Goal: Task Accomplishment & Management: Manage account settings

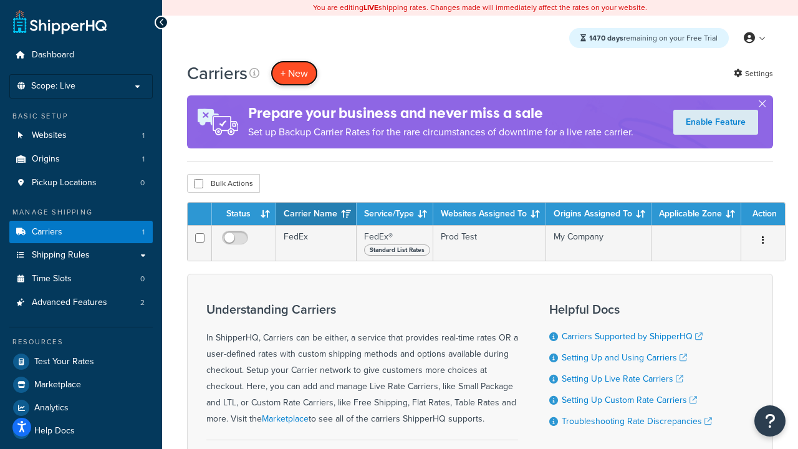
click at [294, 73] on button "+ New" at bounding box center [293, 73] width 47 height 26
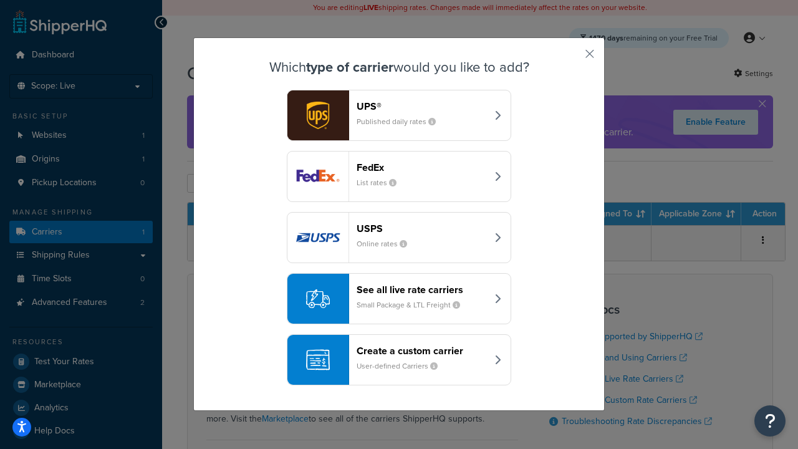
click at [399, 176] on div "FedEx List rates" at bounding box center [421, 176] width 130 height 30
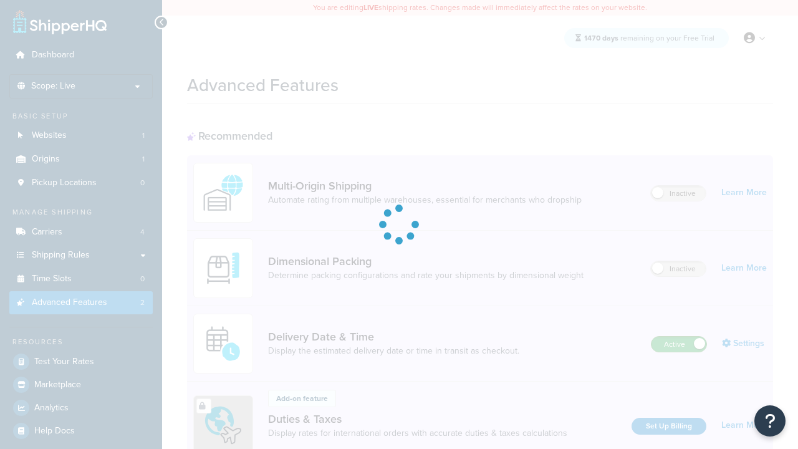
click at [679, 336] on label "Active" at bounding box center [678, 343] width 55 height 15
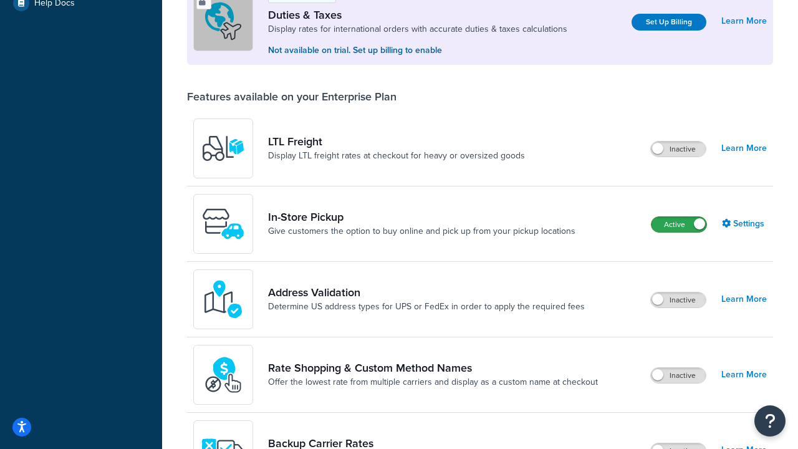
click at [679, 224] on label "Active" at bounding box center [678, 224] width 55 height 15
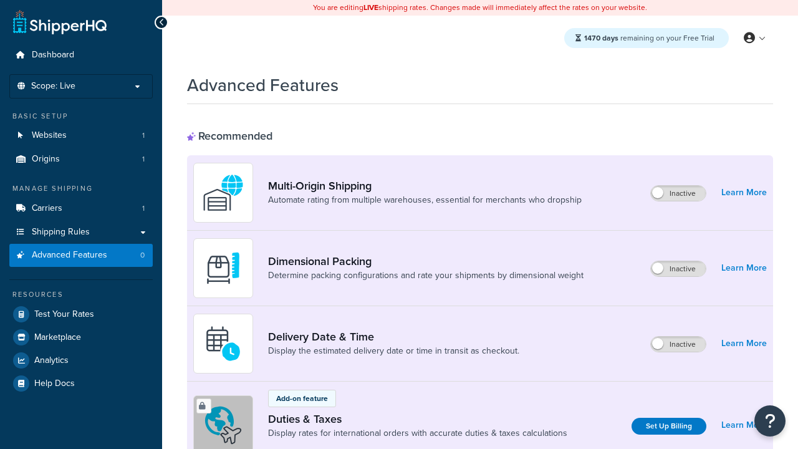
scroll to position [404, 0]
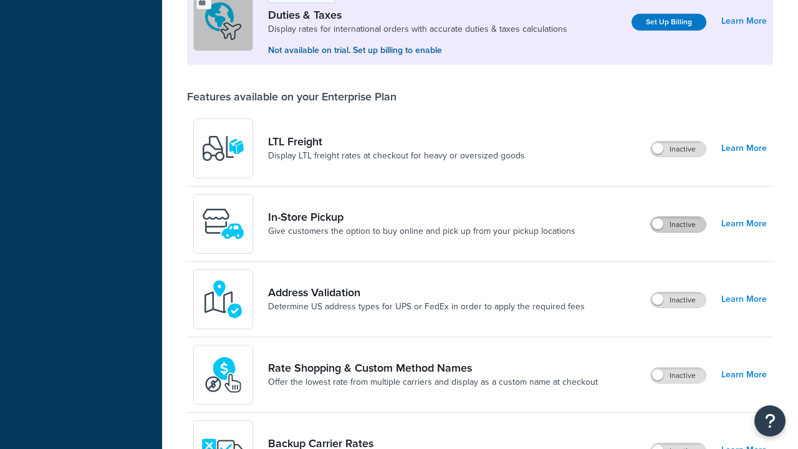
click at [678, 224] on label "Inactive" at bounding box center [677, 224] width 55 height 15
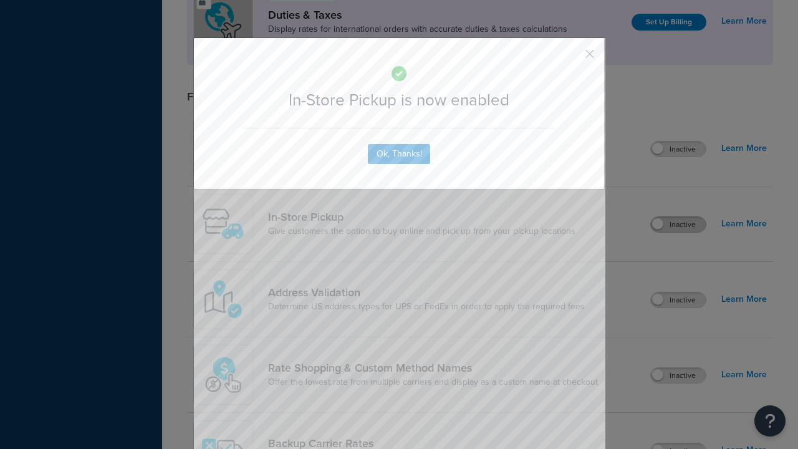
scroll to position [0, 0]
click at [571, 57] on button "button" at bounding box center [570, 58] width 3 height 3
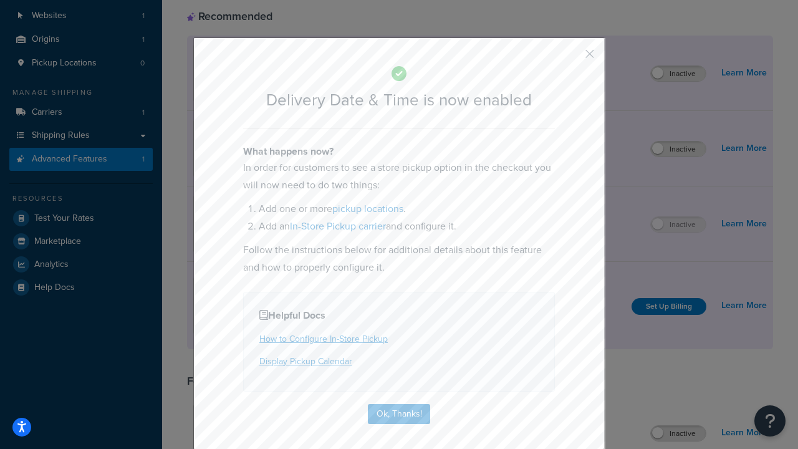
click at [571, 58] on button "button" at bounding box center [570, 58] width 3 height 3
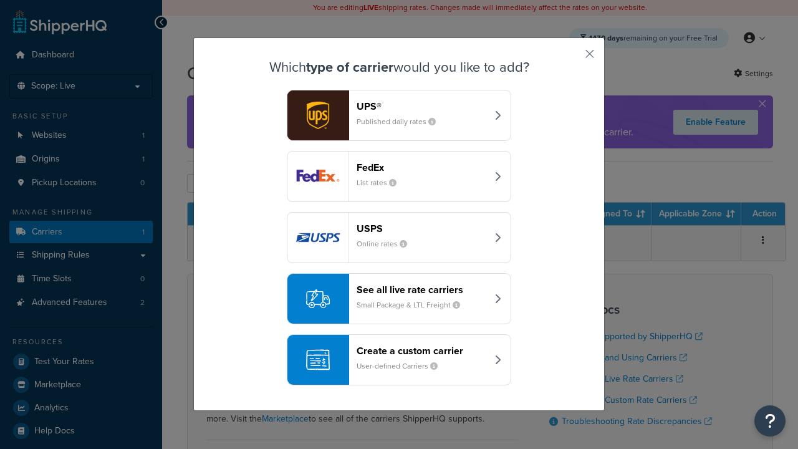
click at [399, 360] on div "Create a custom carrier User-defined Carriers" at bounding box center [421, 360] width 130 height 30
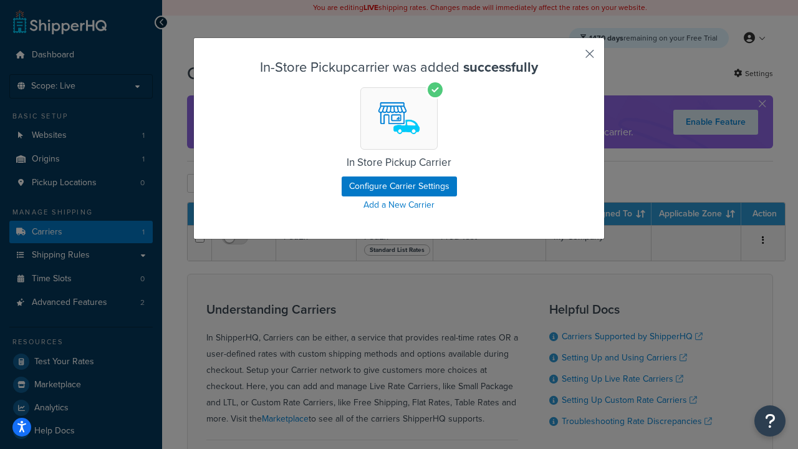
click at [571, 58] on button "button" at bounding box center [570, 58] width 3 height 3
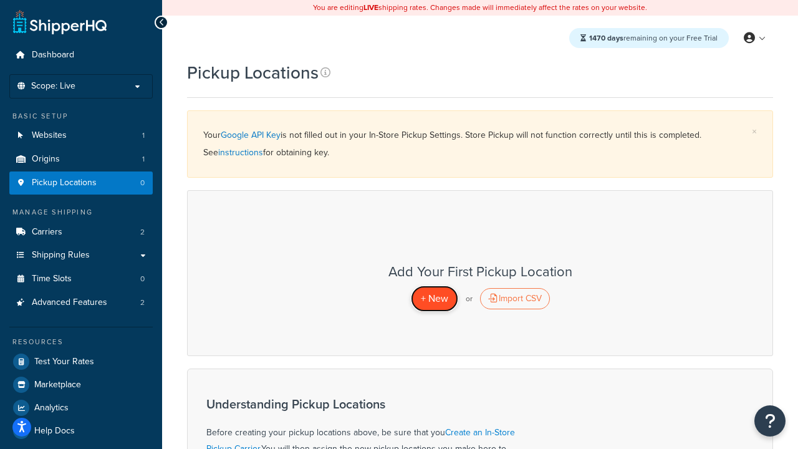
click at [434, 298] on span "+ New" at bounding box center [434, 298] width 27 height 14
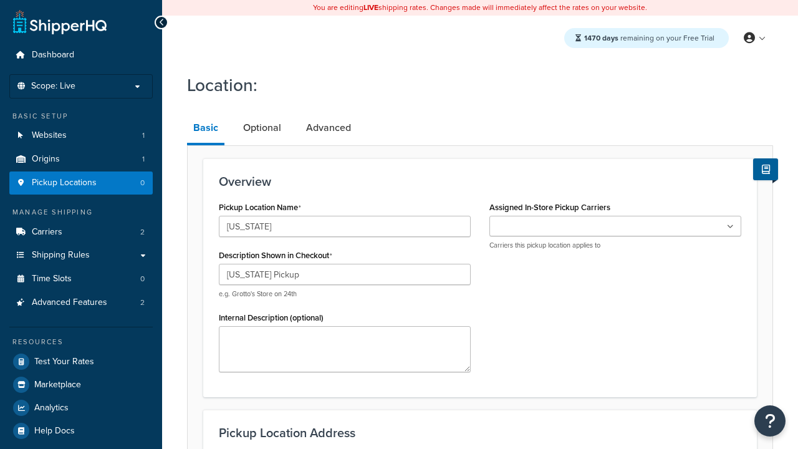
type input "California Pickup"
click at [615, 226] on ul at bounding box center [615, 226] width 252 height 21
type input "3385 Michelson Drive"
type input "Suite B"
type input "Irvine"
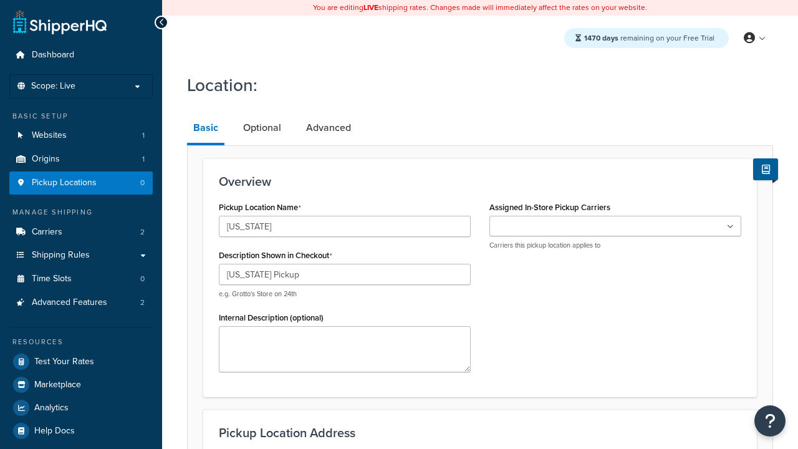
select select "5"
type input "Irvine"
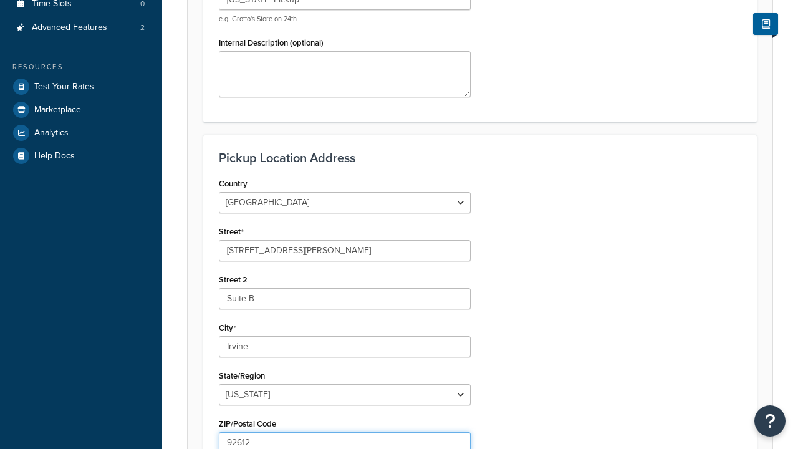
type input "92612"
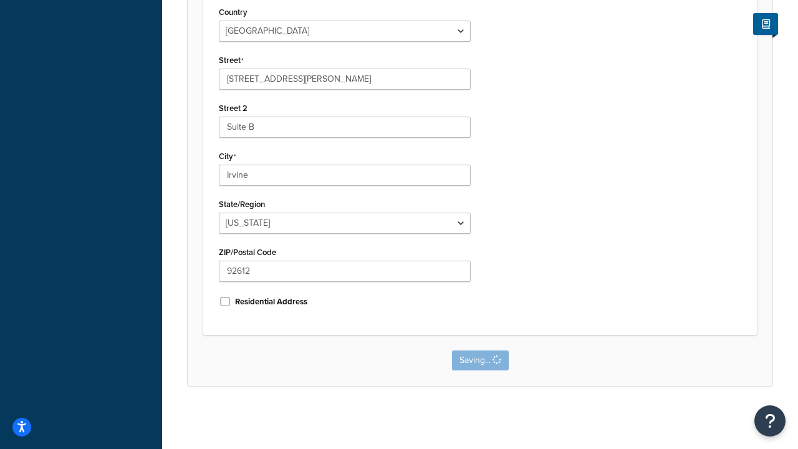
scroll to position [0, 0]
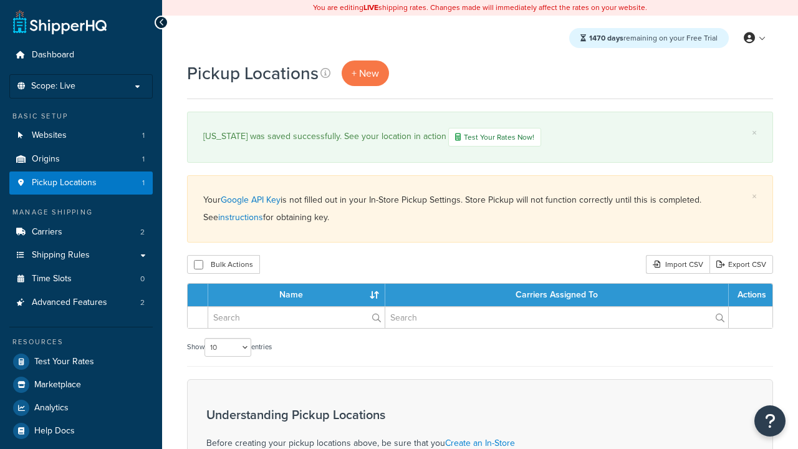
click at [297, 296] on th "Name" at bounding box center [296, 294] width 177 height 22
click at [556, 296] on th "Carriers Assigned To" at bounding box center [556, 294] width 343 height 22
click at [750, 296] on th "Actions" at bounding box center [750, 294] width 44 height 22
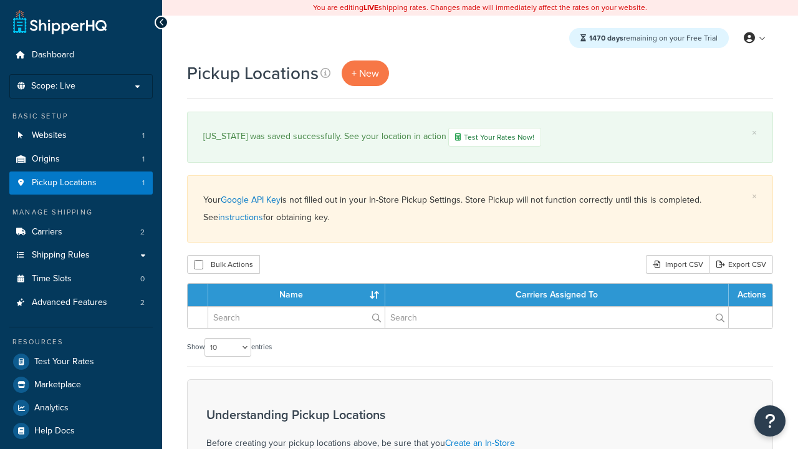
click at [750, 296] on th "Actions" at bounding box center [750, 294] width 44 height 22
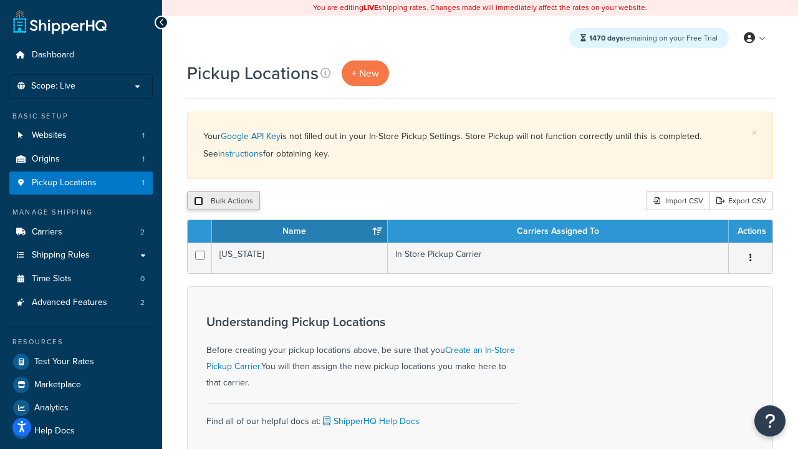
click at [198, 201] on input "checkbox" at bounding box center [198, 200] width 9 height 9
checkbox input "true"
click at [335, 201] on button "Delete" at bounding box center [332, 200] width 43 height 19
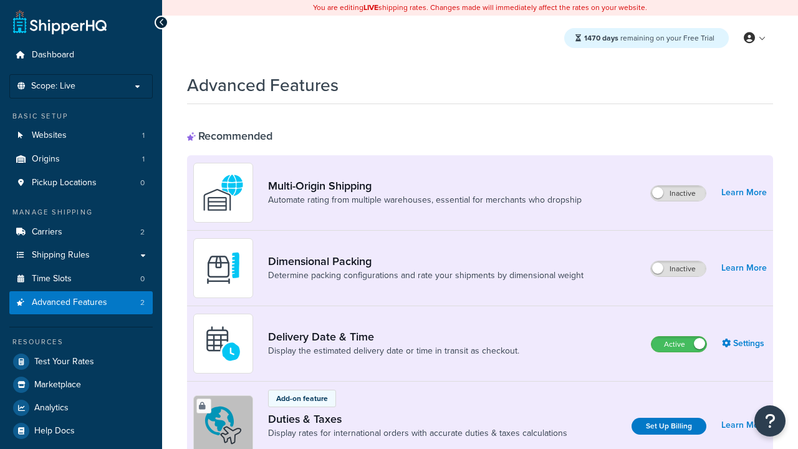
scroll to position [404, 0]
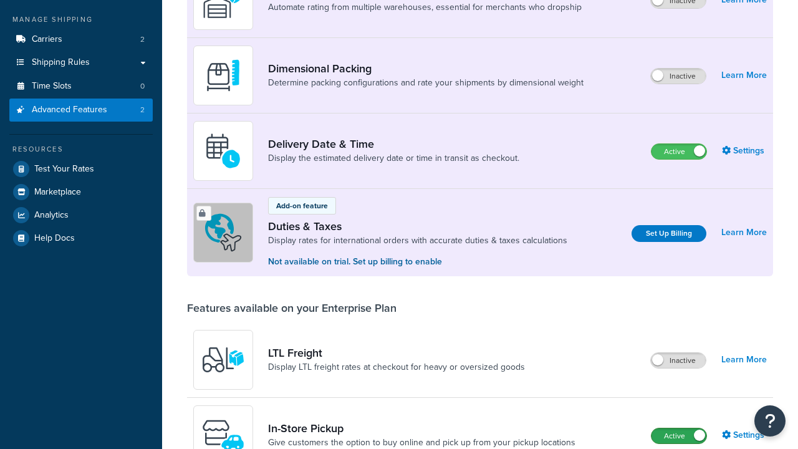
click at [679, 428] on label "Active" at bounding box center [678, 435] width 55 height 15
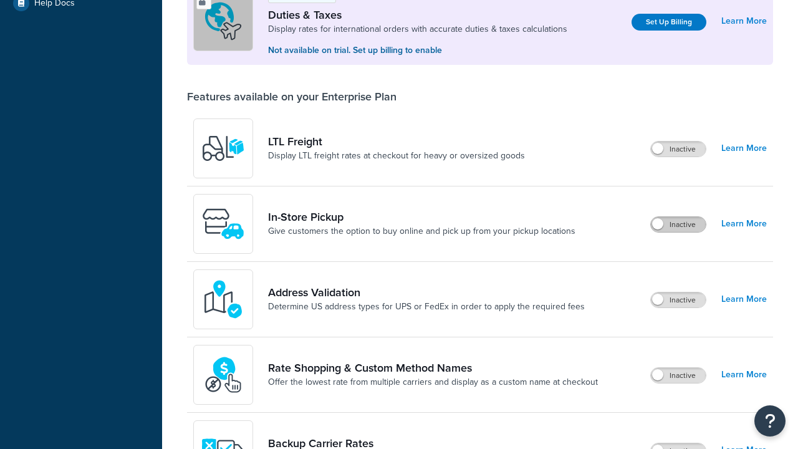
scroll to position [0, 0]
click at [679, 224] on label "Active" at bounding box center [678, 224] width 55 height 15
